Goal: Check status: Check status

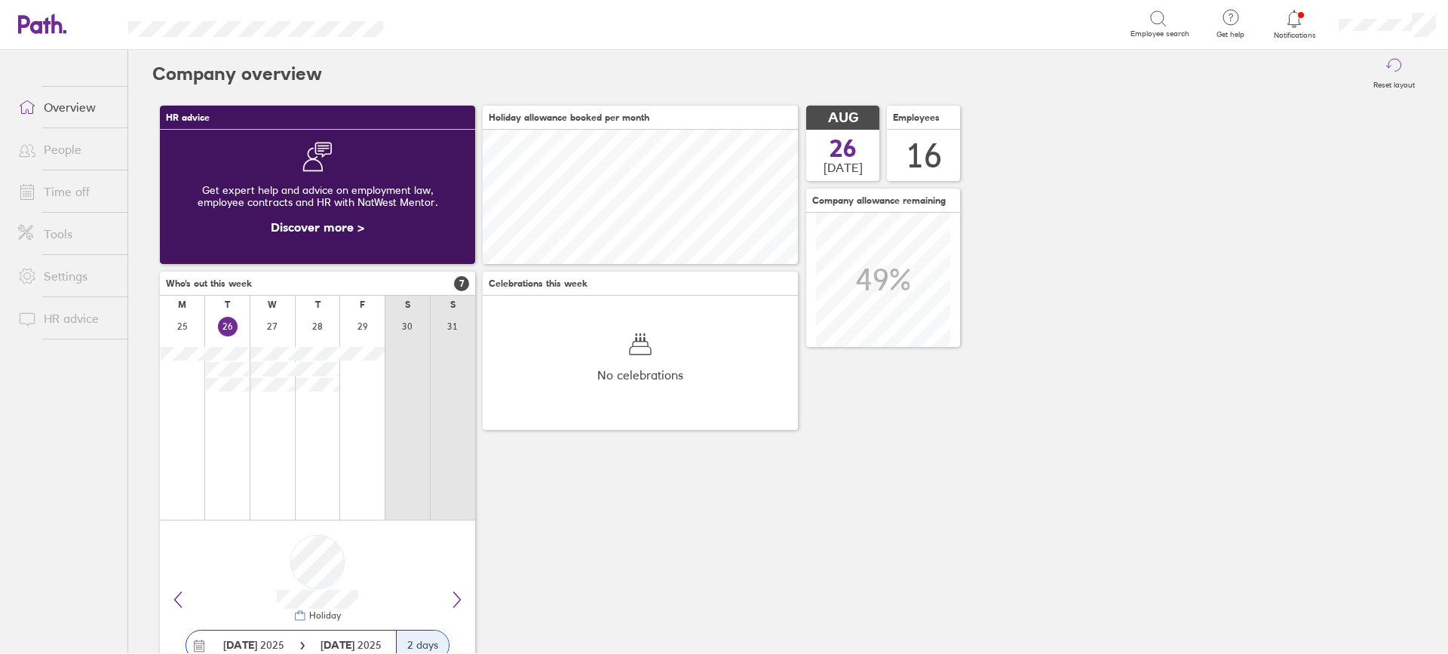
scroll to position [134, 410]
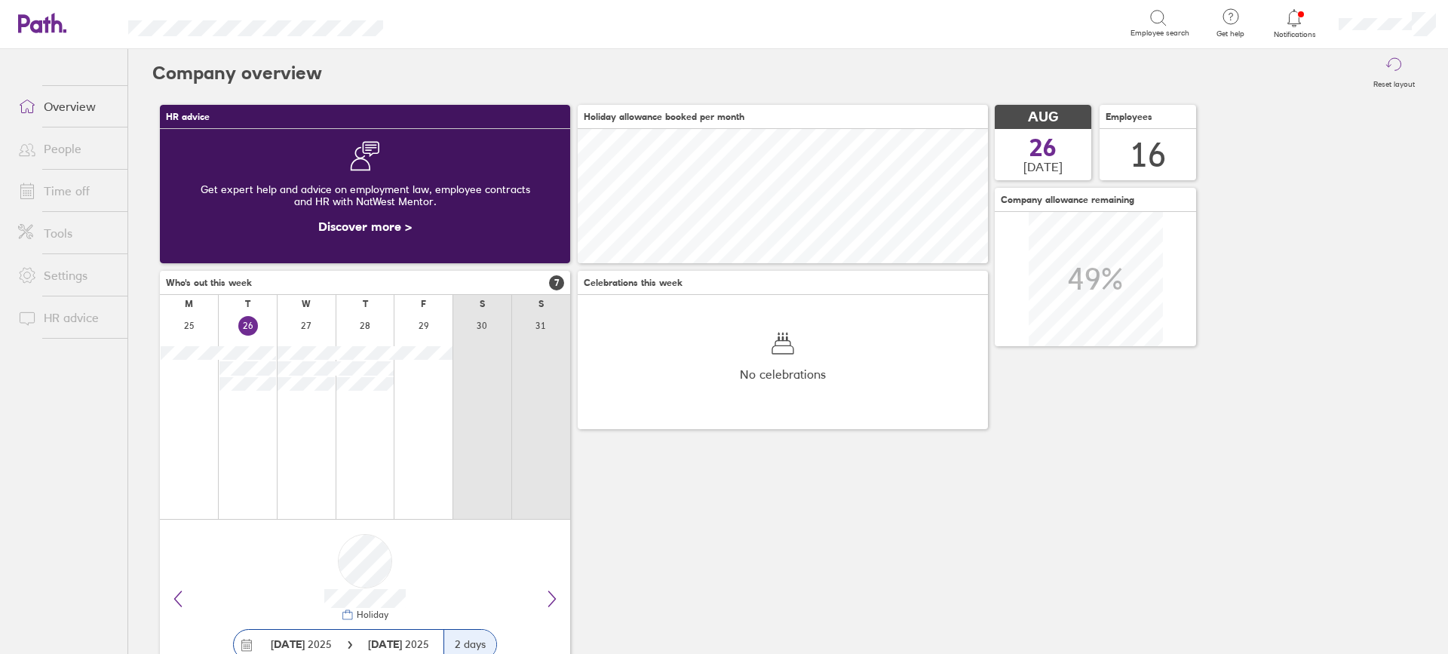
click at [85, 193] on link "Time off" at bounding box center [66, 191] width 121 height 30
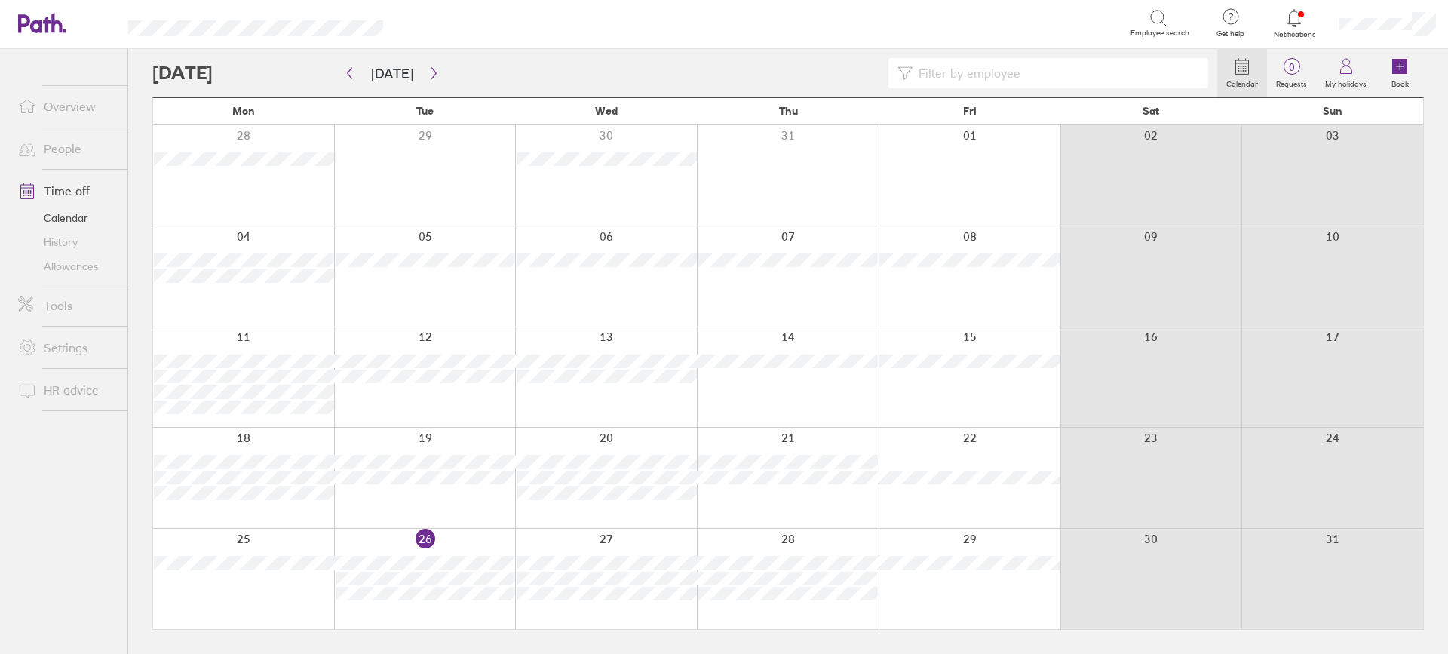
click at [66, 266] on link "Allowances" at bounding box center [66, 266] width 121 height 24
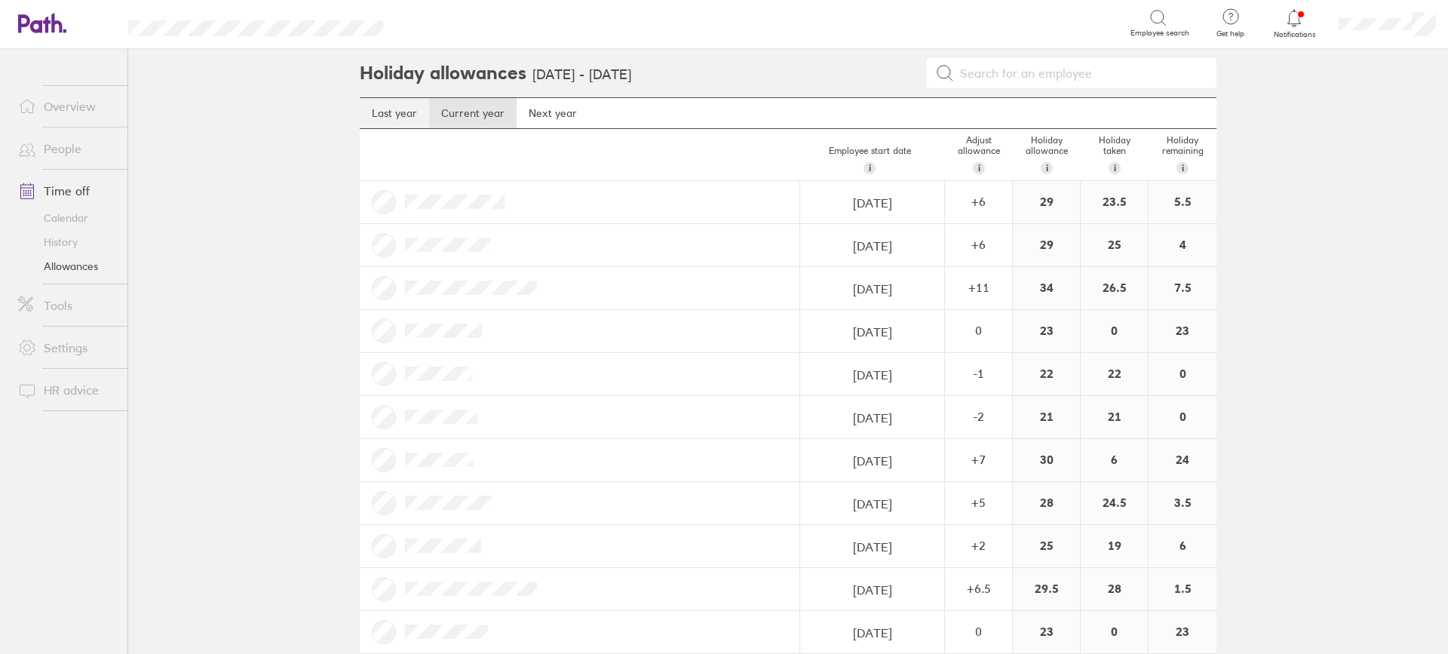
click at [399, 116] on link "Last year" at bounding box center [394, 113] width 69 height 30
click at [461, 118] on link "Current year" at bounding box center [472, 113] width 87 height 30
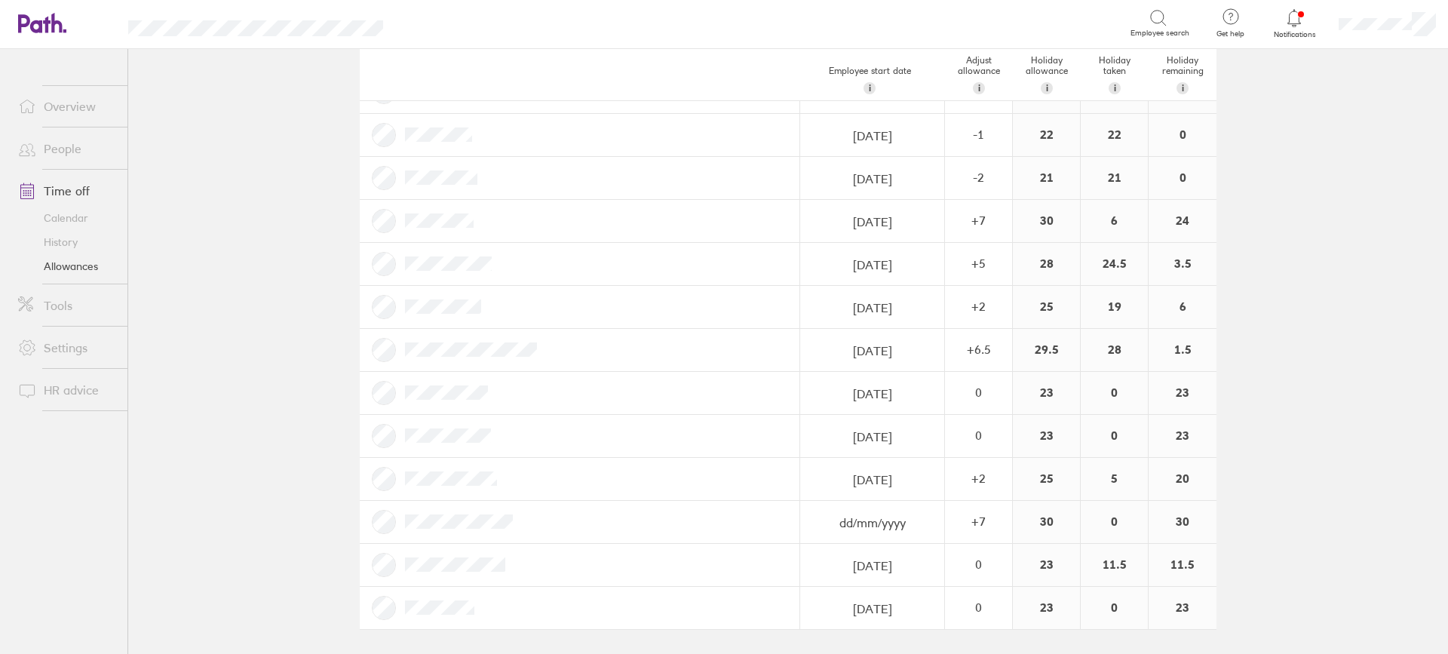
click at [1040, 561] on div "23" at bounding box center [1046, 565] width 67 height 42
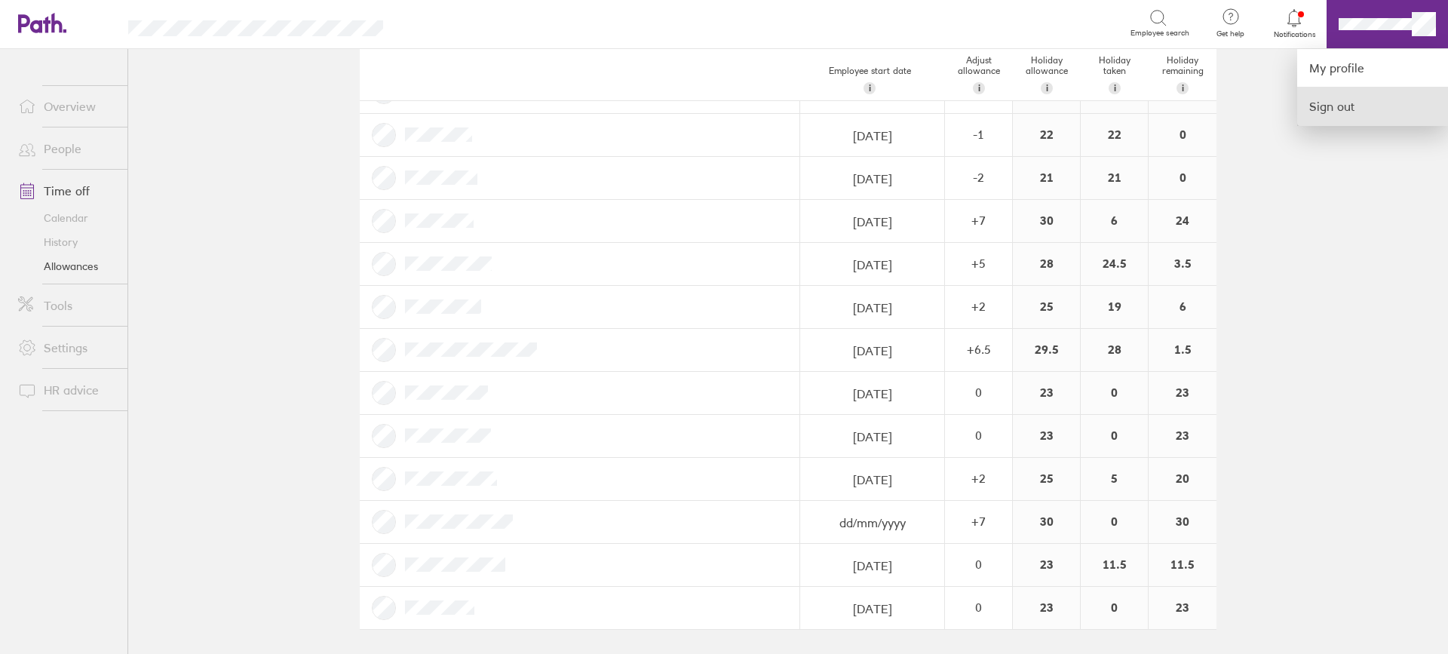
click at [1331, 109] on link "Sign out" at bounding box center [1372, 106] width 151 height 38
